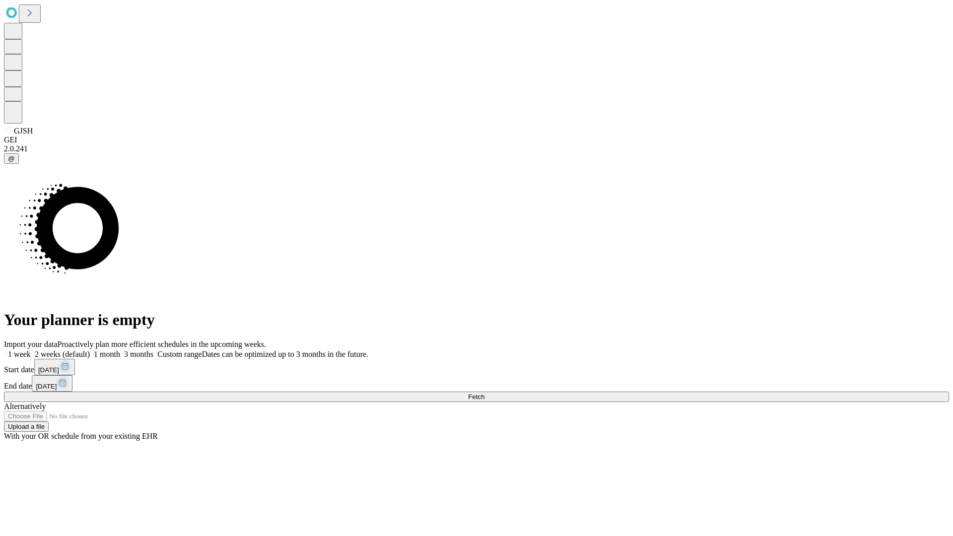
click at [484, 393] on span "Fetch" at bounding box center [476, 396] width 16 height 7
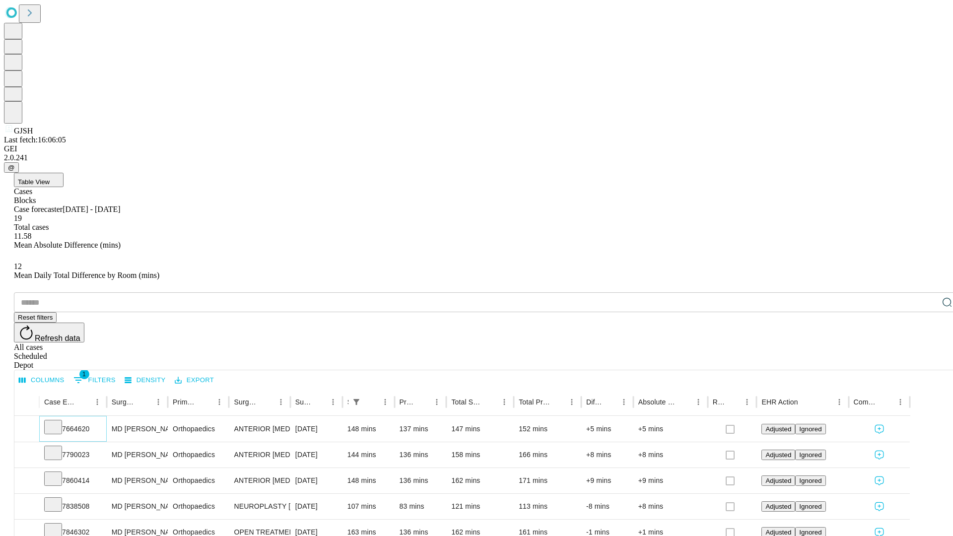
click at [58, 421] on icon at bounding box center [53, 426] width 10 height 10
